Goal: Use online tool/utility

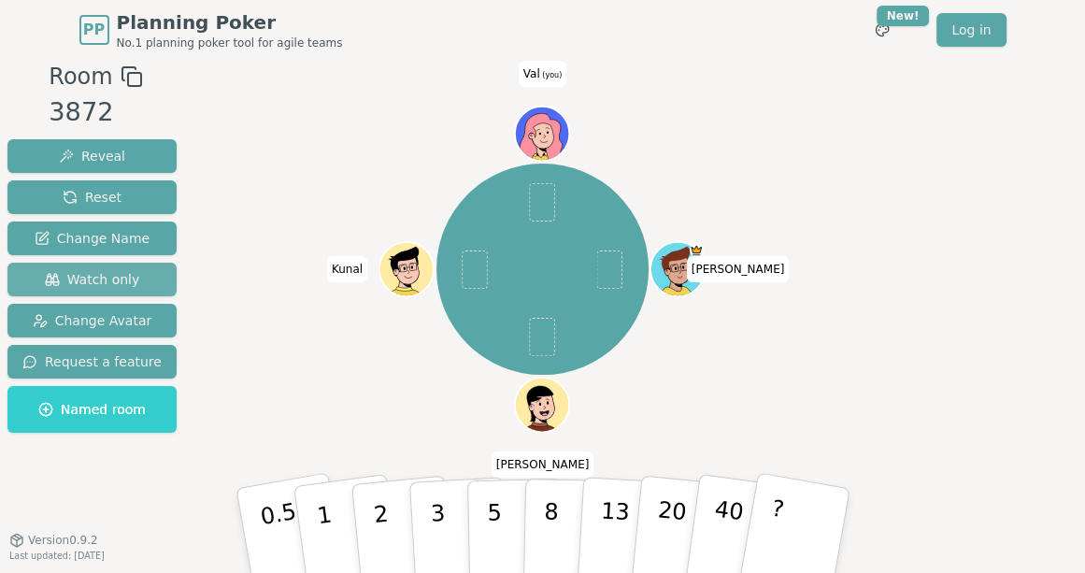
click at [72, 279] on span "Watch only" at bounding box center [92, 279] width 95 height 19
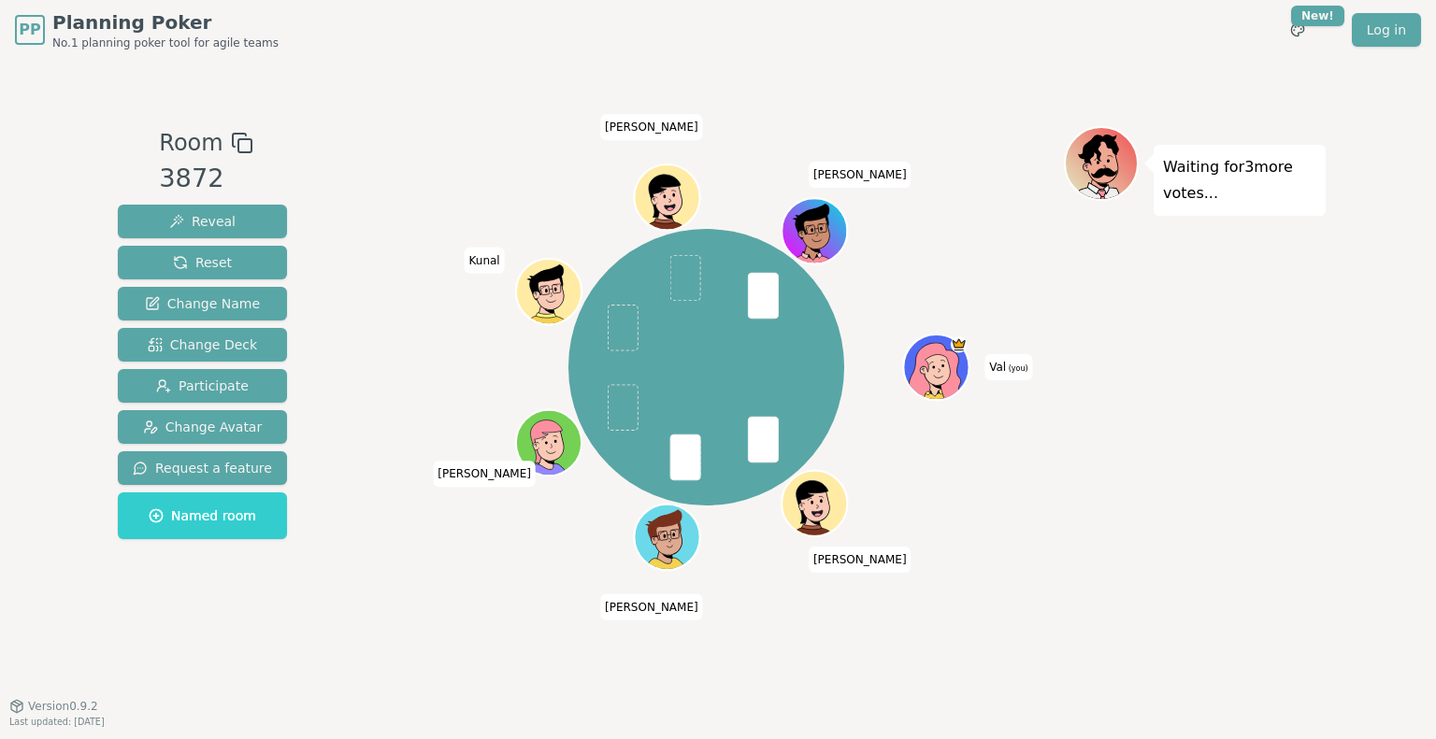
click at [1084, 572] on div "Waiting for 3 more votes..." at bounding box center [1195, 383] width 262 height 514
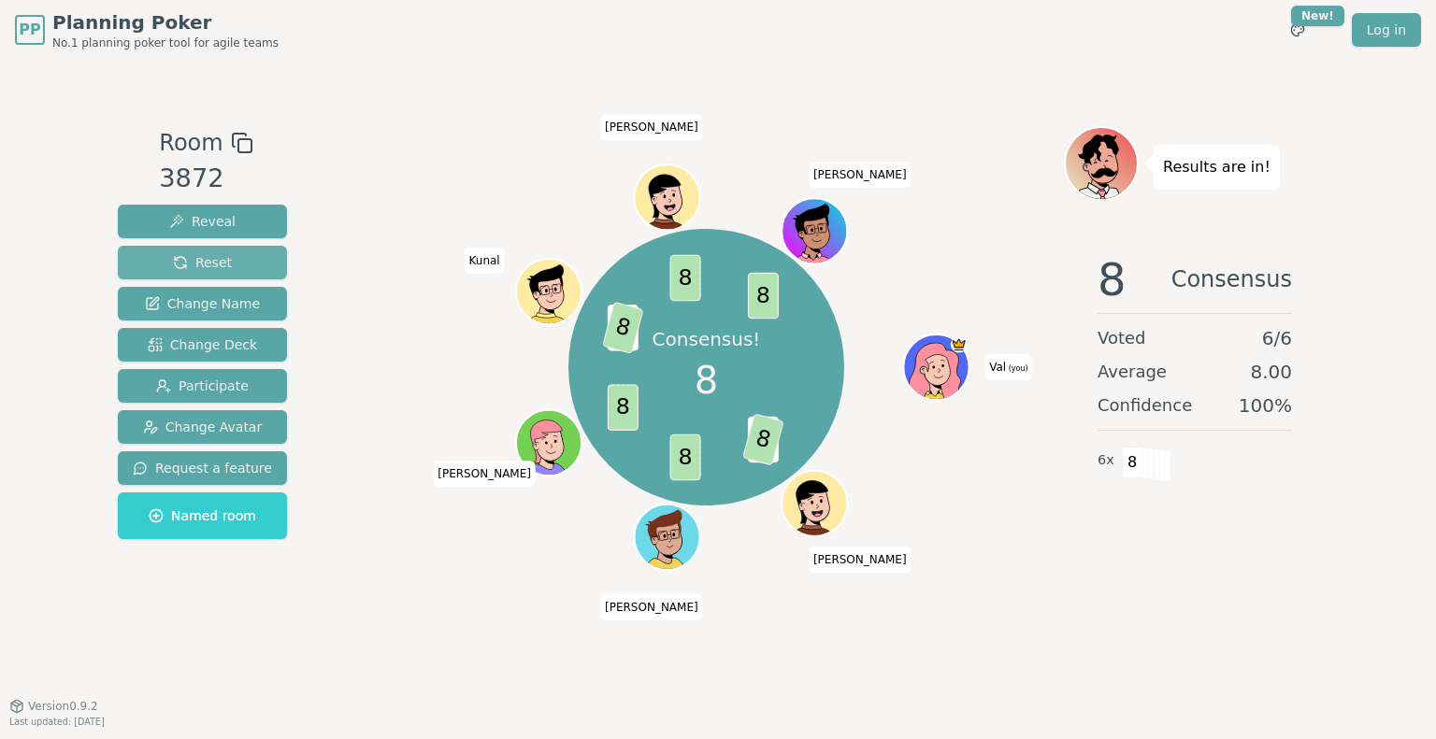
click at [218, 264] on span "Reset" at bounding box center [202, 262] width 59 height 19
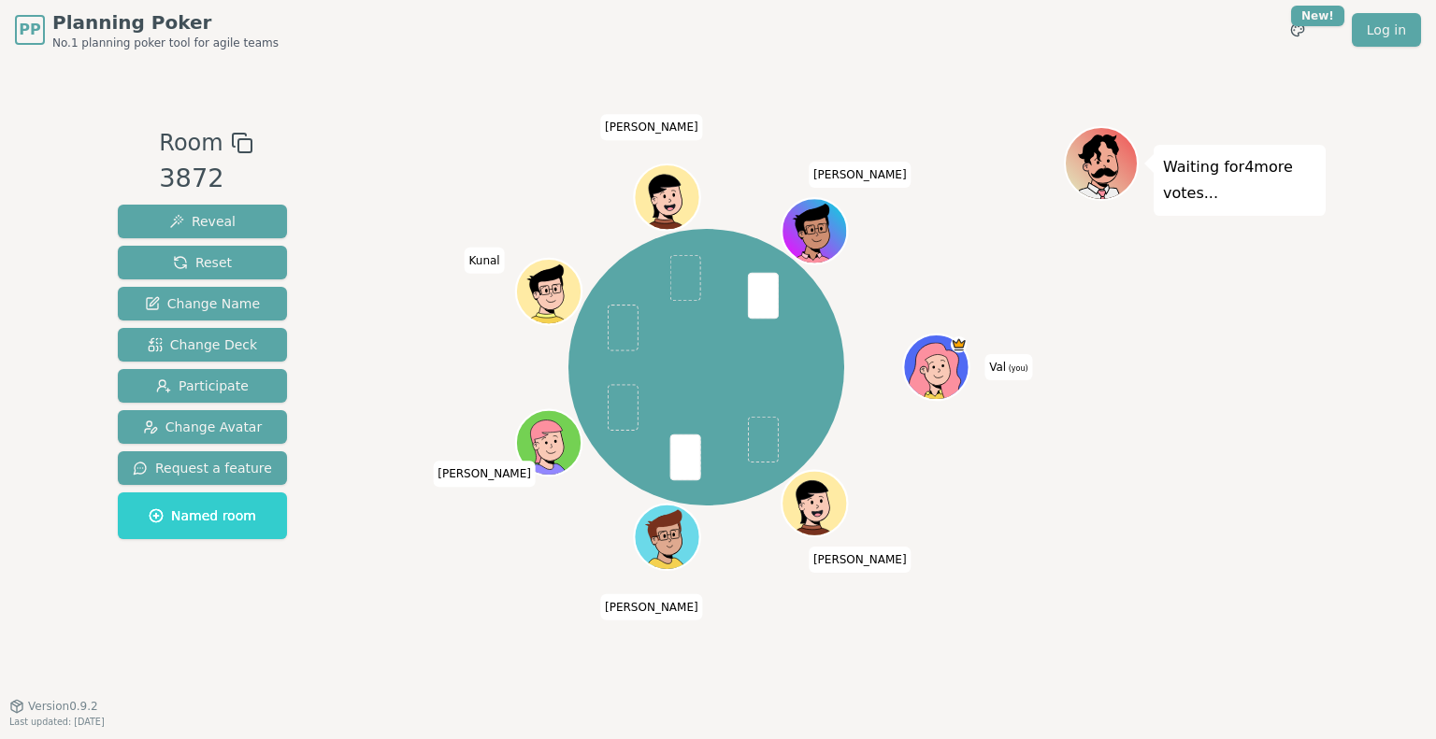
click at [1098, 505] on div "Waiting for 4 more votes..." at bounding box center [1195, 383] width 262 height 514
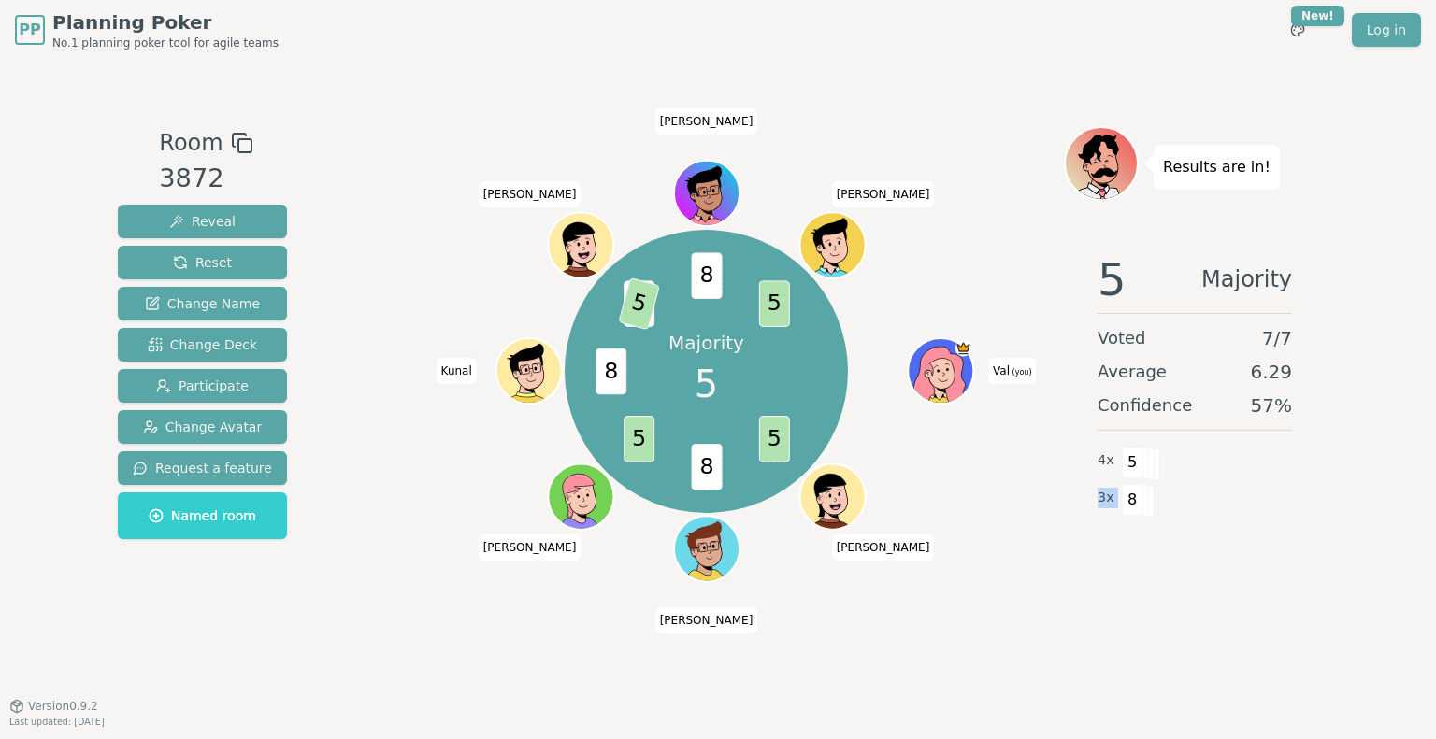
drag, startPoint x: 1105, startPoint y: 503, endPoint x: 1116, endPoint y: 502, distance: 11.3
click at [1098, 502] on div "5 Majority Voted 7 / 7 Average 6.29 Confidence 57 % 4 x 5 3 x 8" at bounding box center [1195, 425] width 262 height 374
click at [1090, 556] on div "5 Majority Voted 7 / 7 Average 6.29 Confidence 57 % 4 x 5 3 x 8" at bounding box center [1195, 425] width 262 height 374
click at [1098, 522] on div "5 Majority Voted 7 / 7 Average 6.29 Confidence 57 % 4 x 5 3 x 8" at bounding box center [1195, 425] width 262 height 374
click at [216, 266] on span "Reset" at bounding box center [202, 262] width 59 height 19
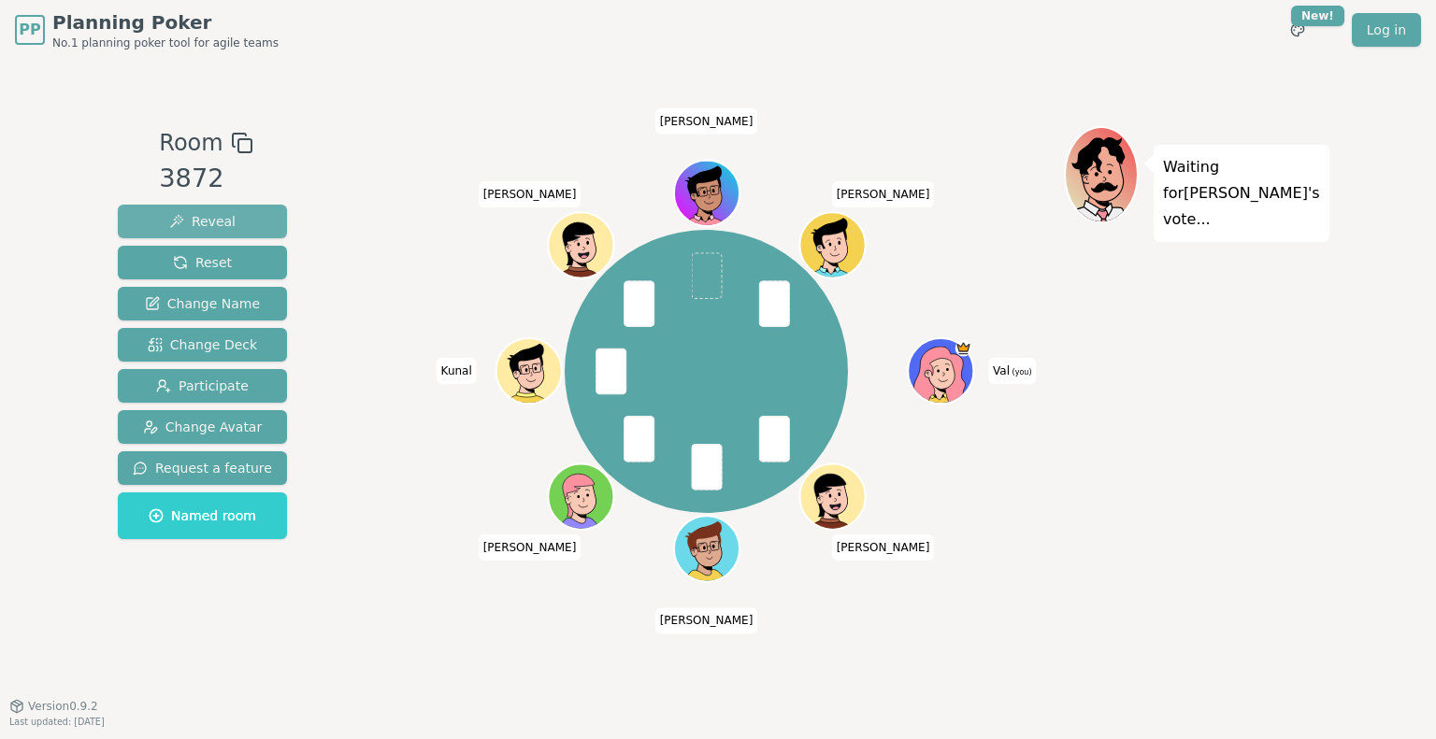
click at [206, 221] on span "Reveal" at bounding box center [202, 221] width 66 height 19
